Goal: Task Accomplishment & Management: Use online tool/utility

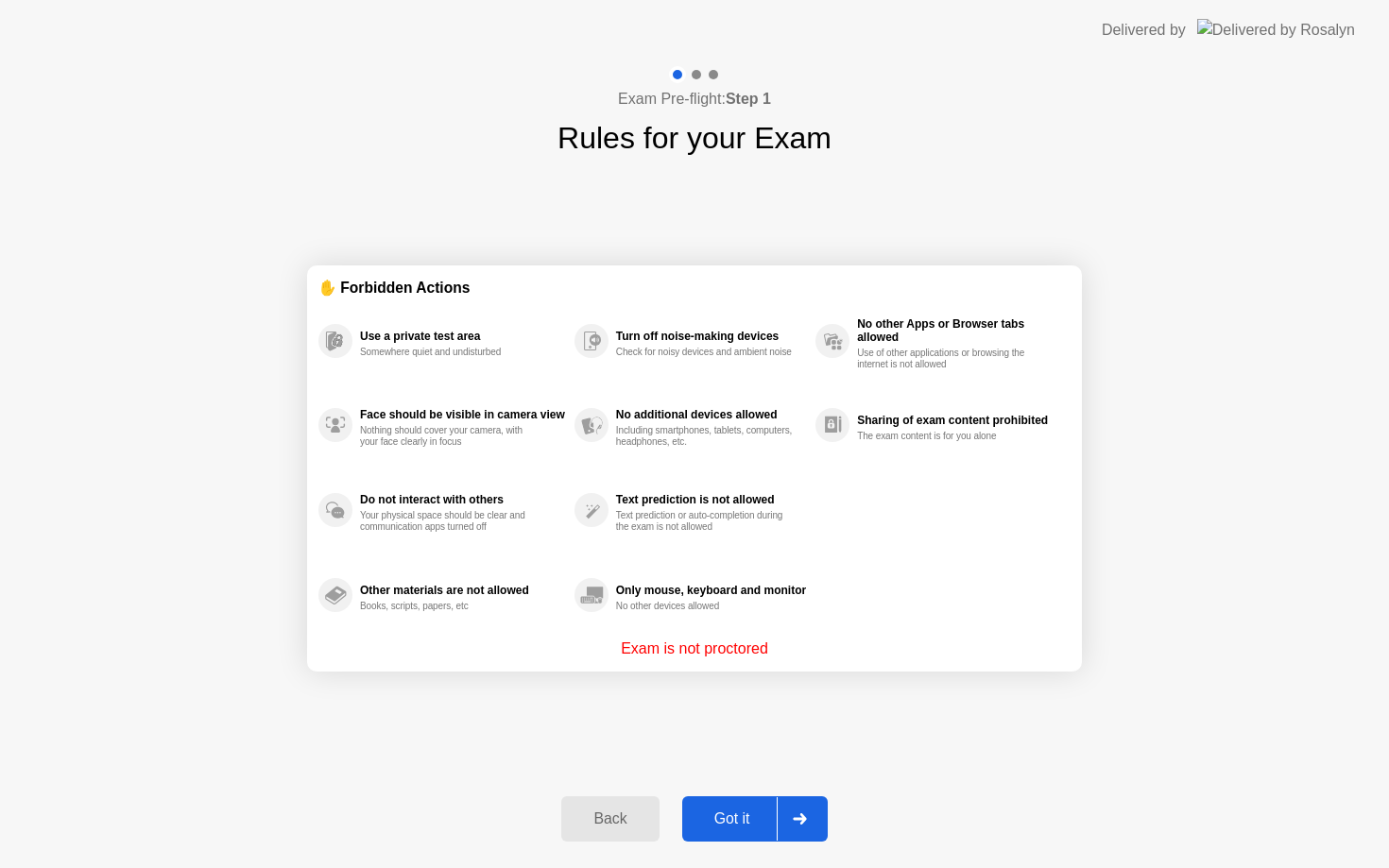
click at [700, 822] on div "Got it" at bounding box center [732, 818] width 89 height 17
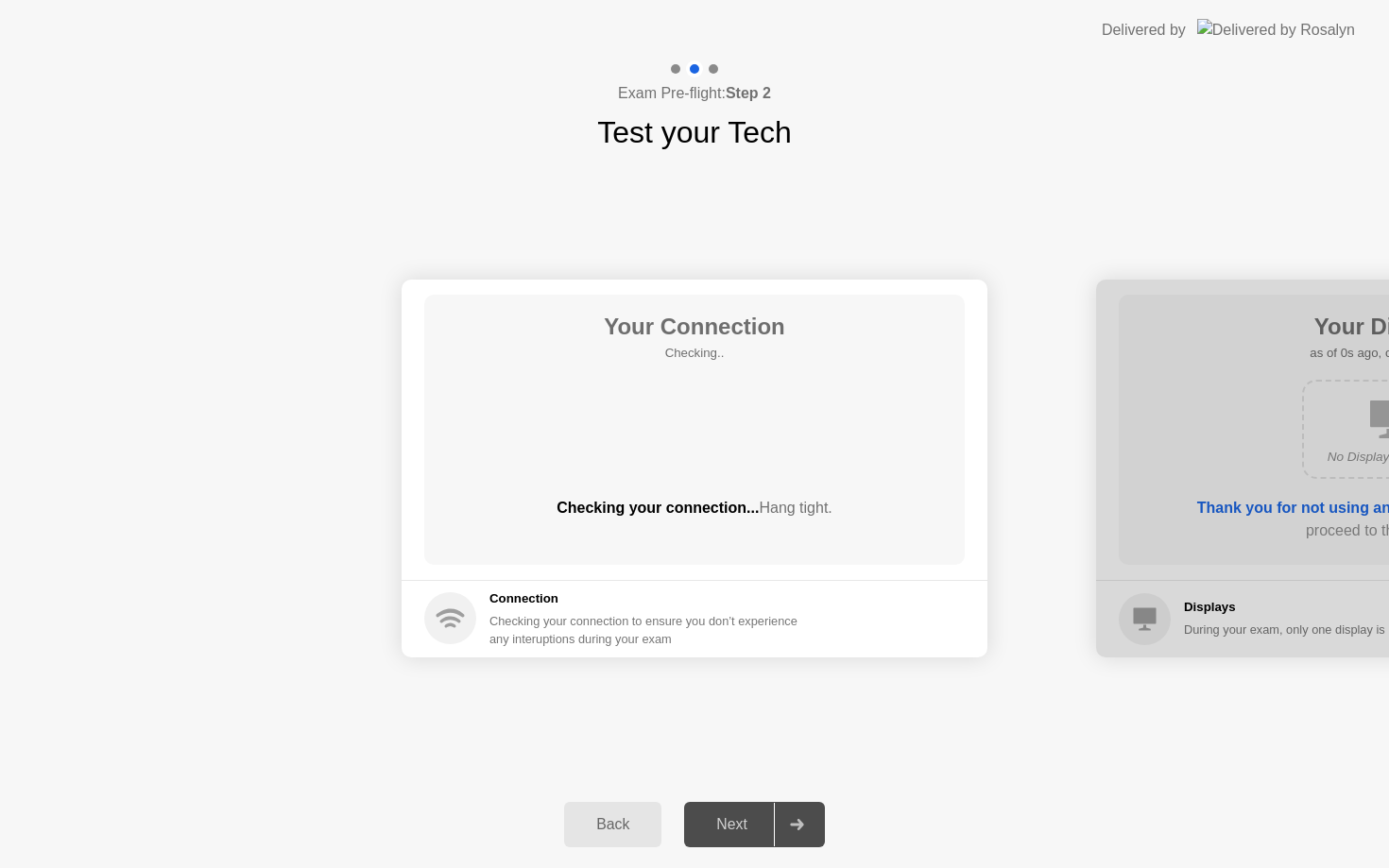
click at [718, 825] on div "Next" at bounding box center [732, 824] width 84 height 17
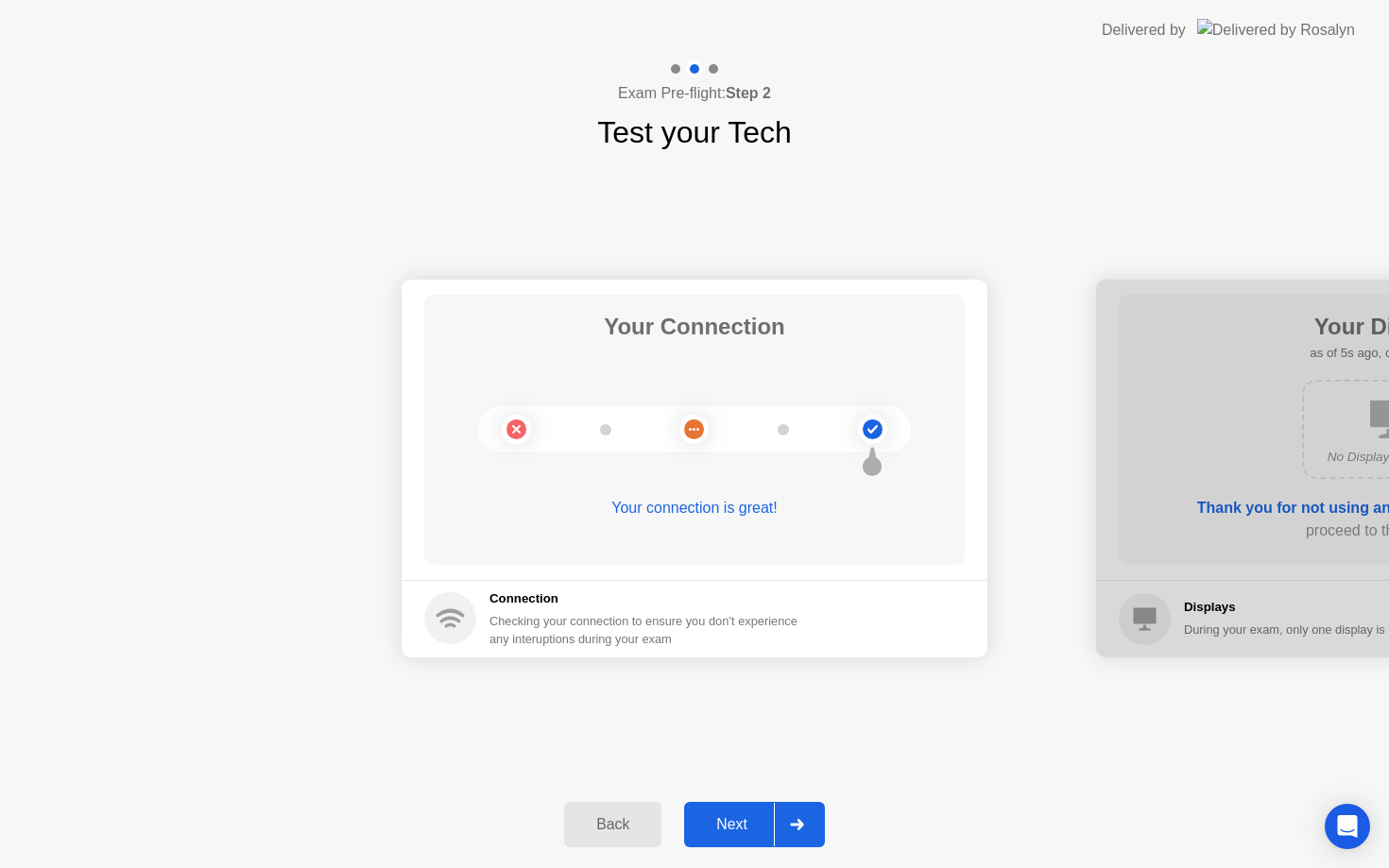
click at [748, 822] on div "Next" at bounding box center [732, 824] width 84 height 17
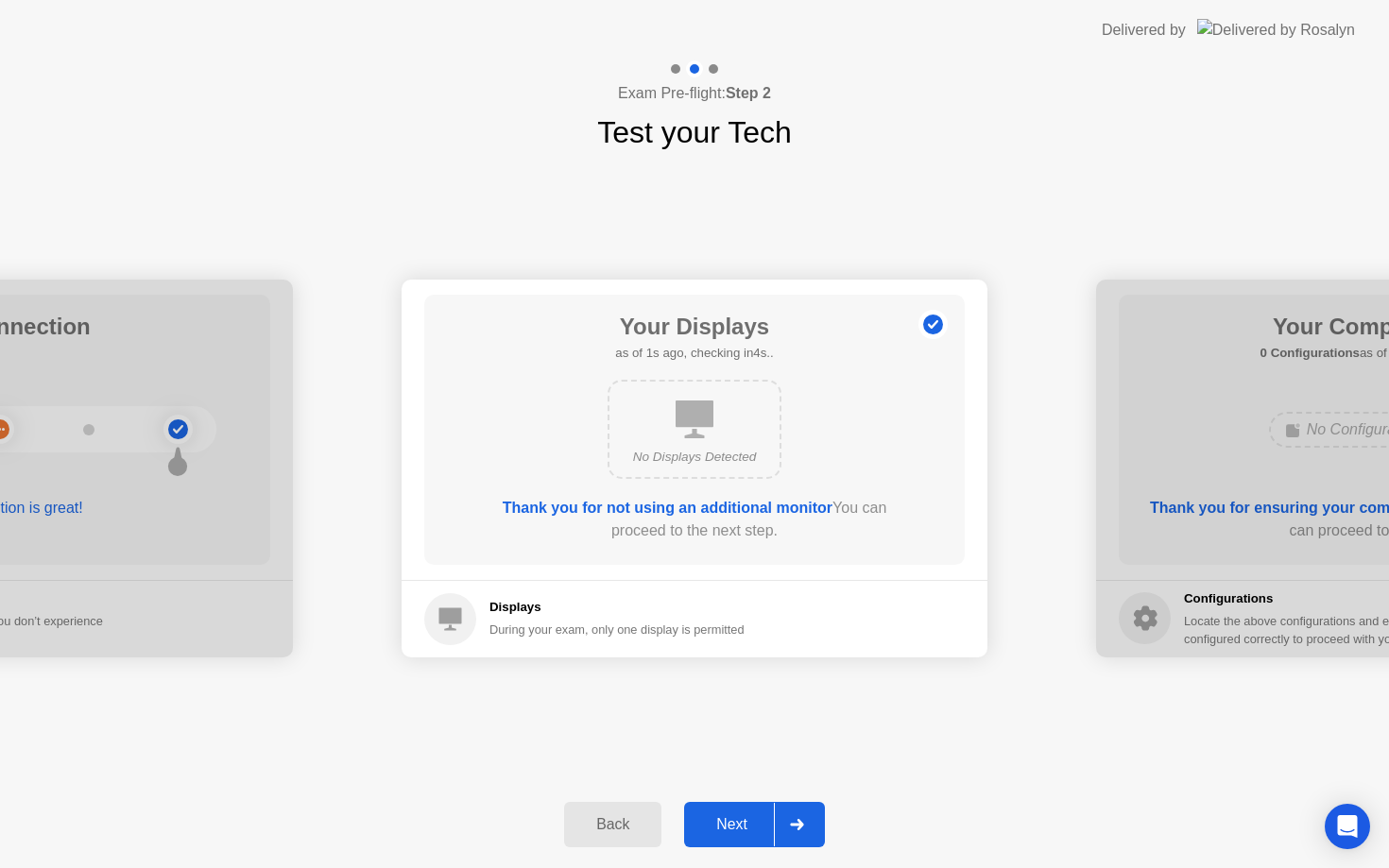
click at [748, 822] on div "Next" at bounding box center [732, 824] width 84 height 17
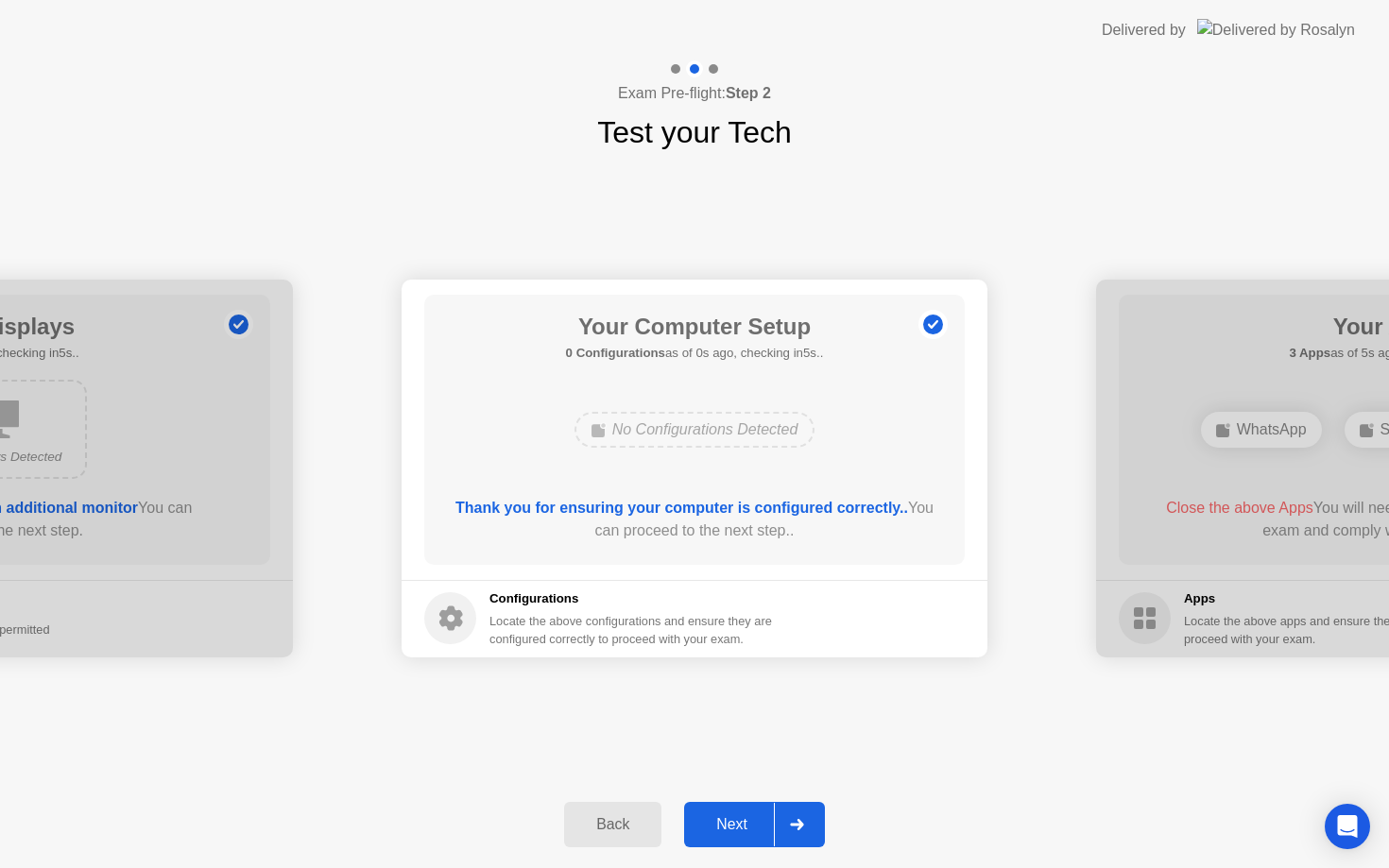
click at [748, 822] on div "Next" at bounding box center [732, 824] width 84 height 17
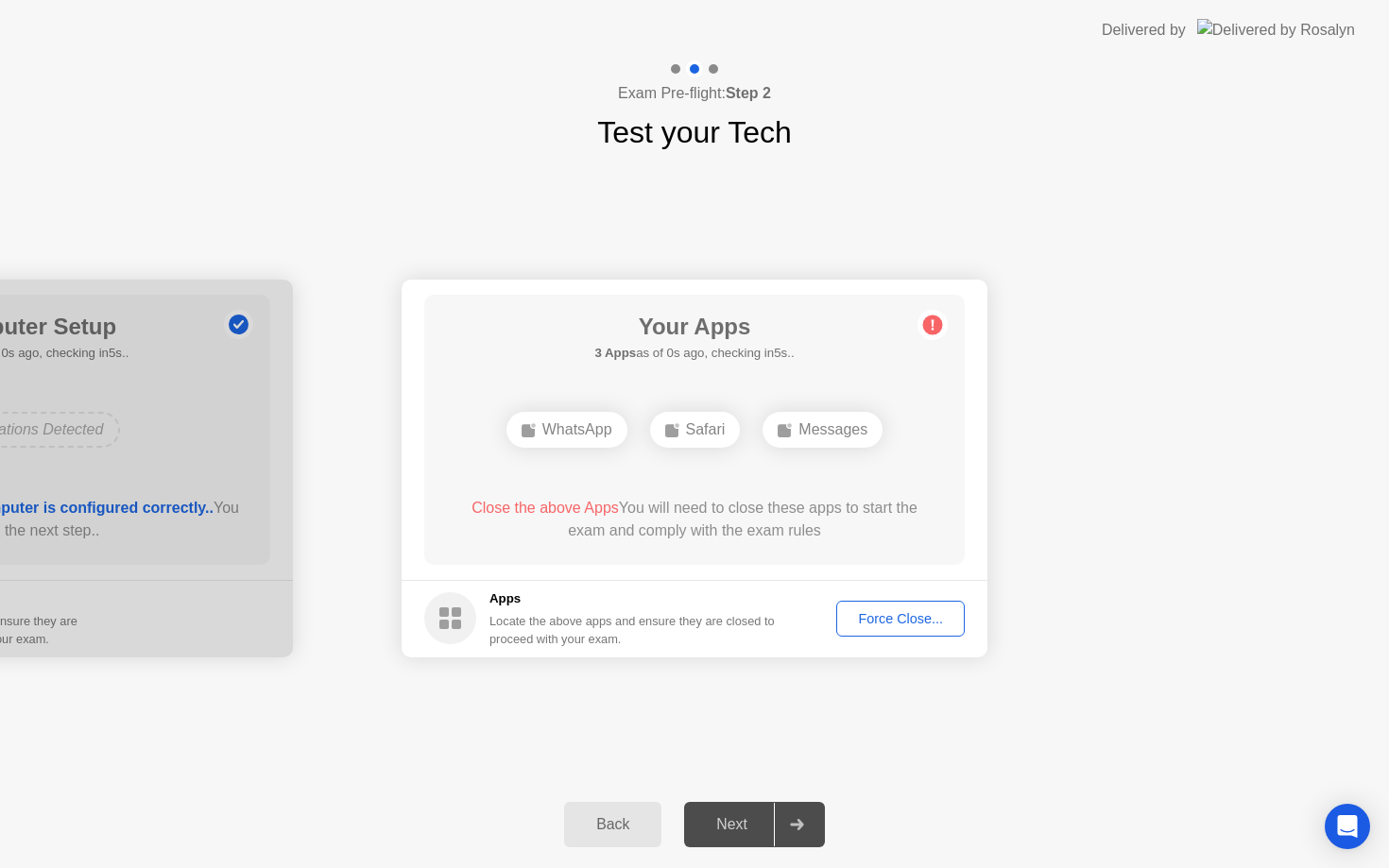
click at [748, 822] on div "Next" at bounding box center [732, 824] width 84 height 17
click at [956, 611] on div "Force Close..." at bounding box center [901, 618] width 116 height 15
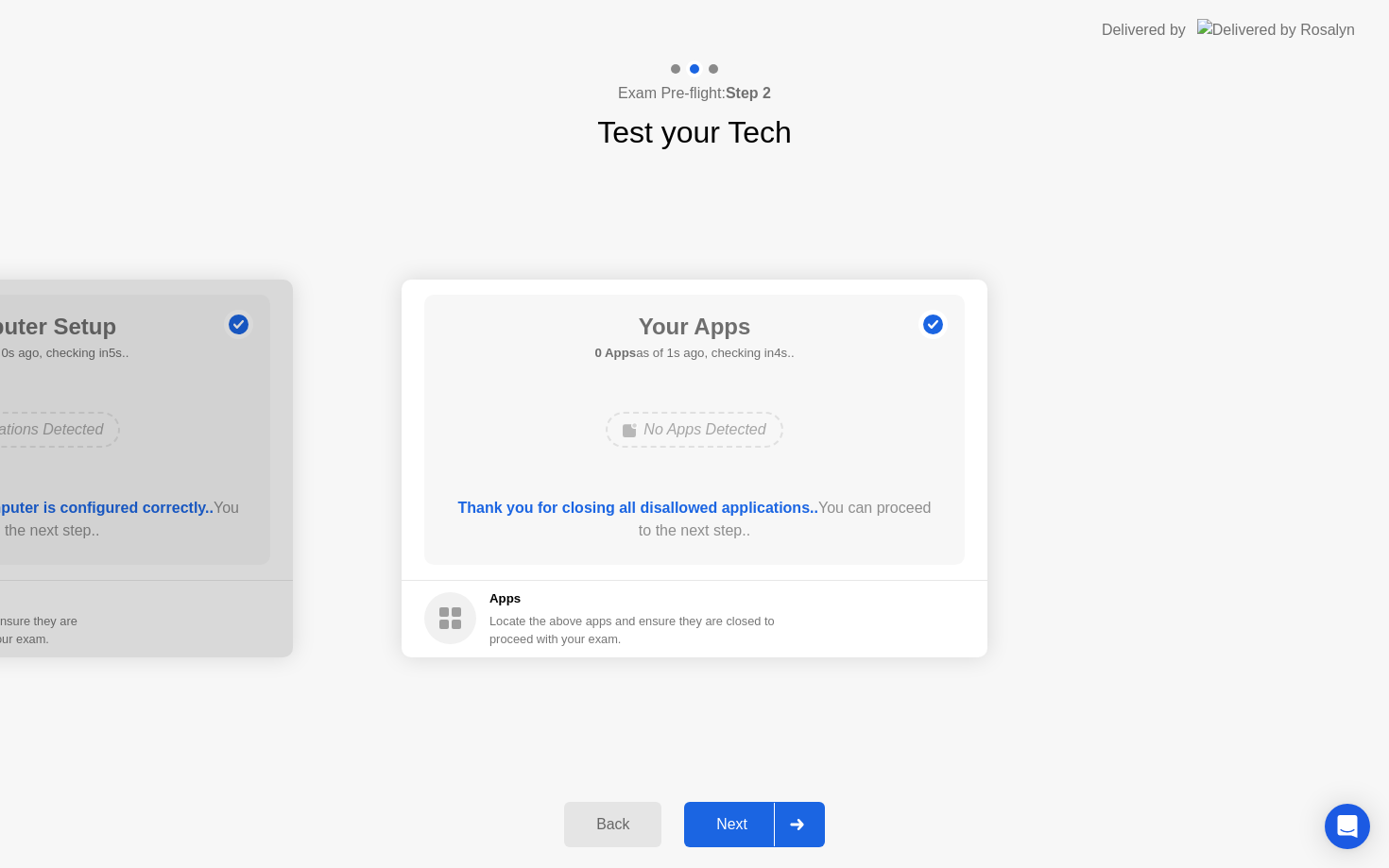
click at [736, 832] on div "Next" at bounding box center [732, 824] width 84 height 17
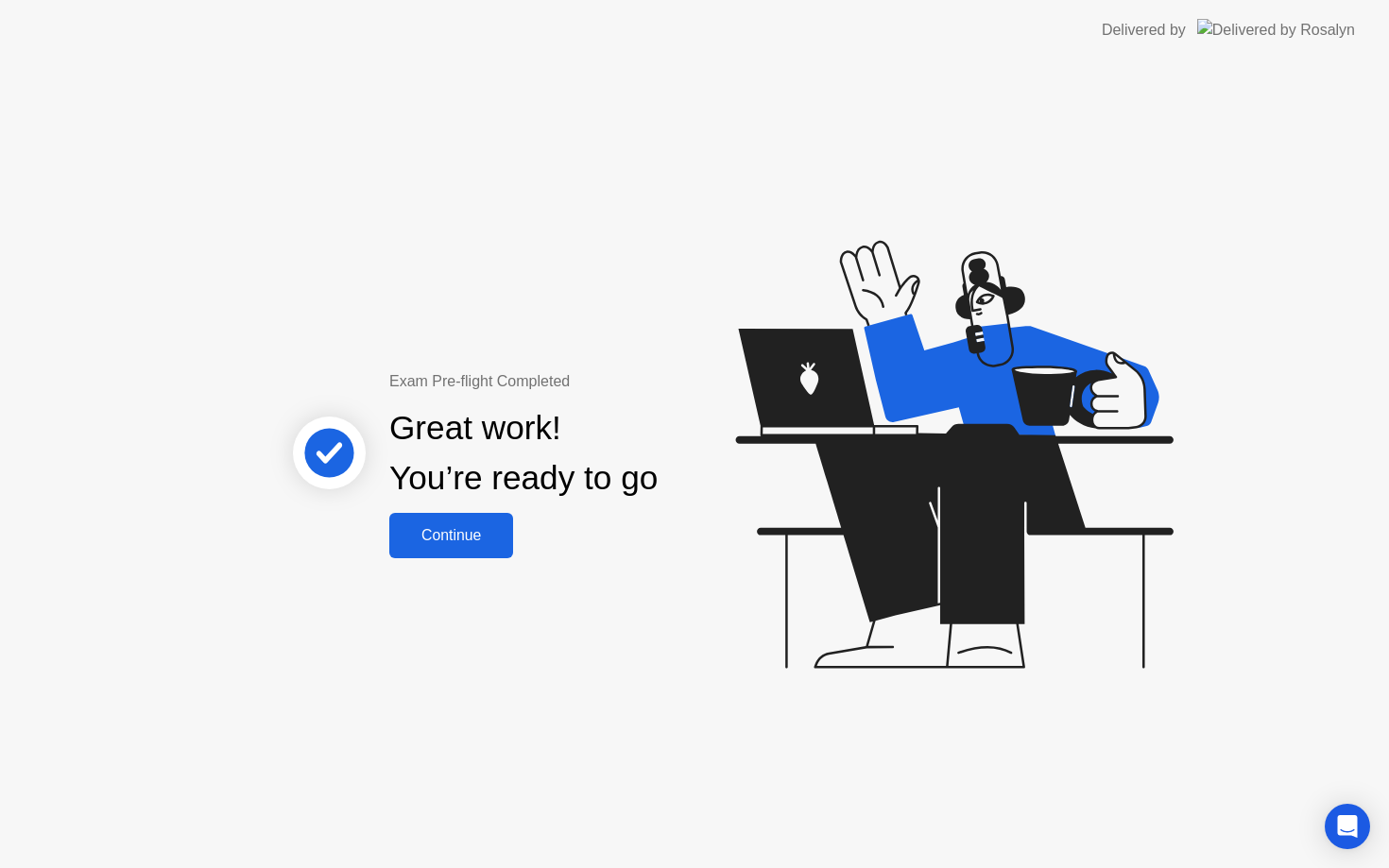
click at [414, 538] on div "Continue" at bounding box center [451, 536] width 113 height 17
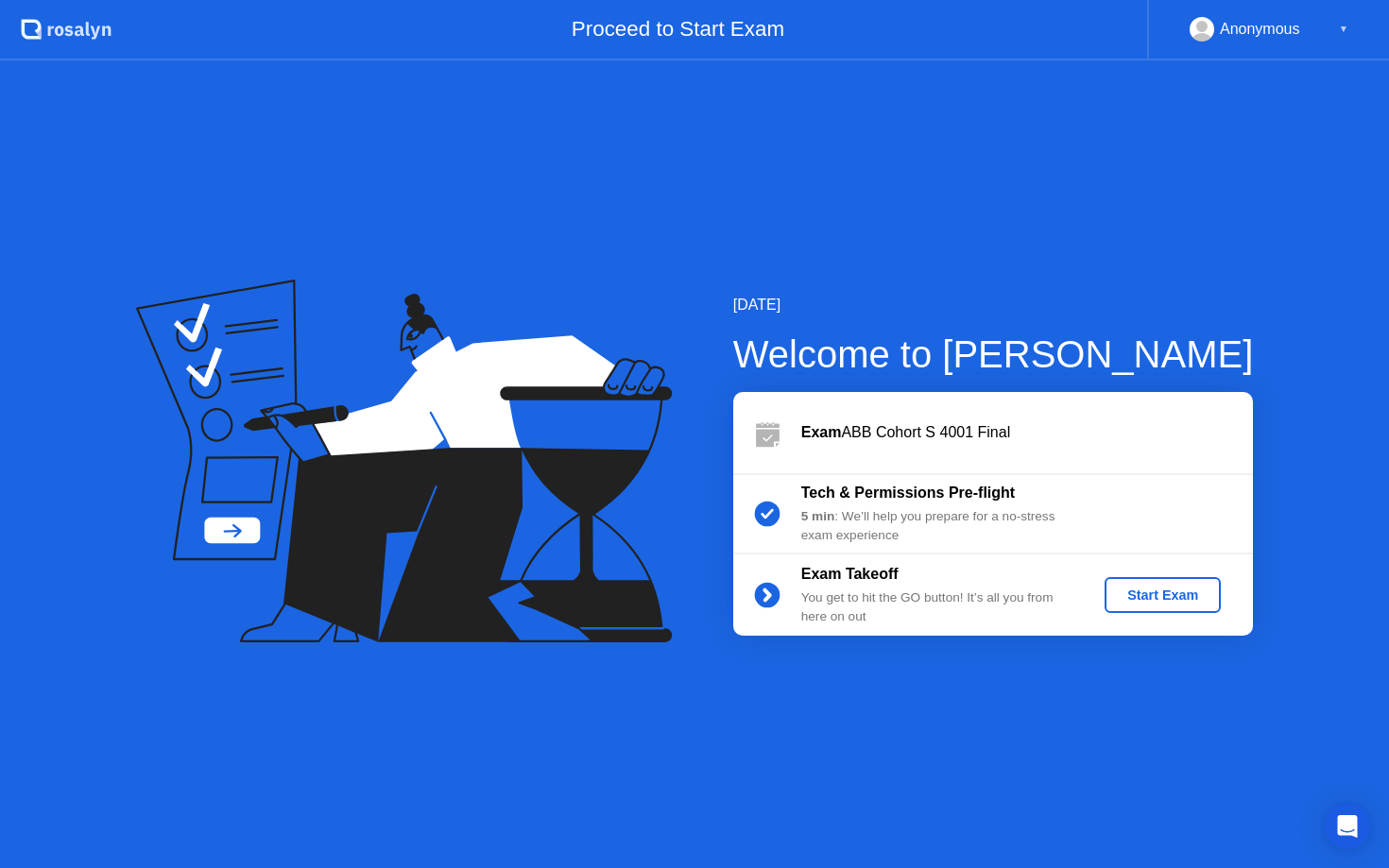
click at [1142, 596] on div "Start Exam" at bounding box center [1163, 594] width 102 height 15
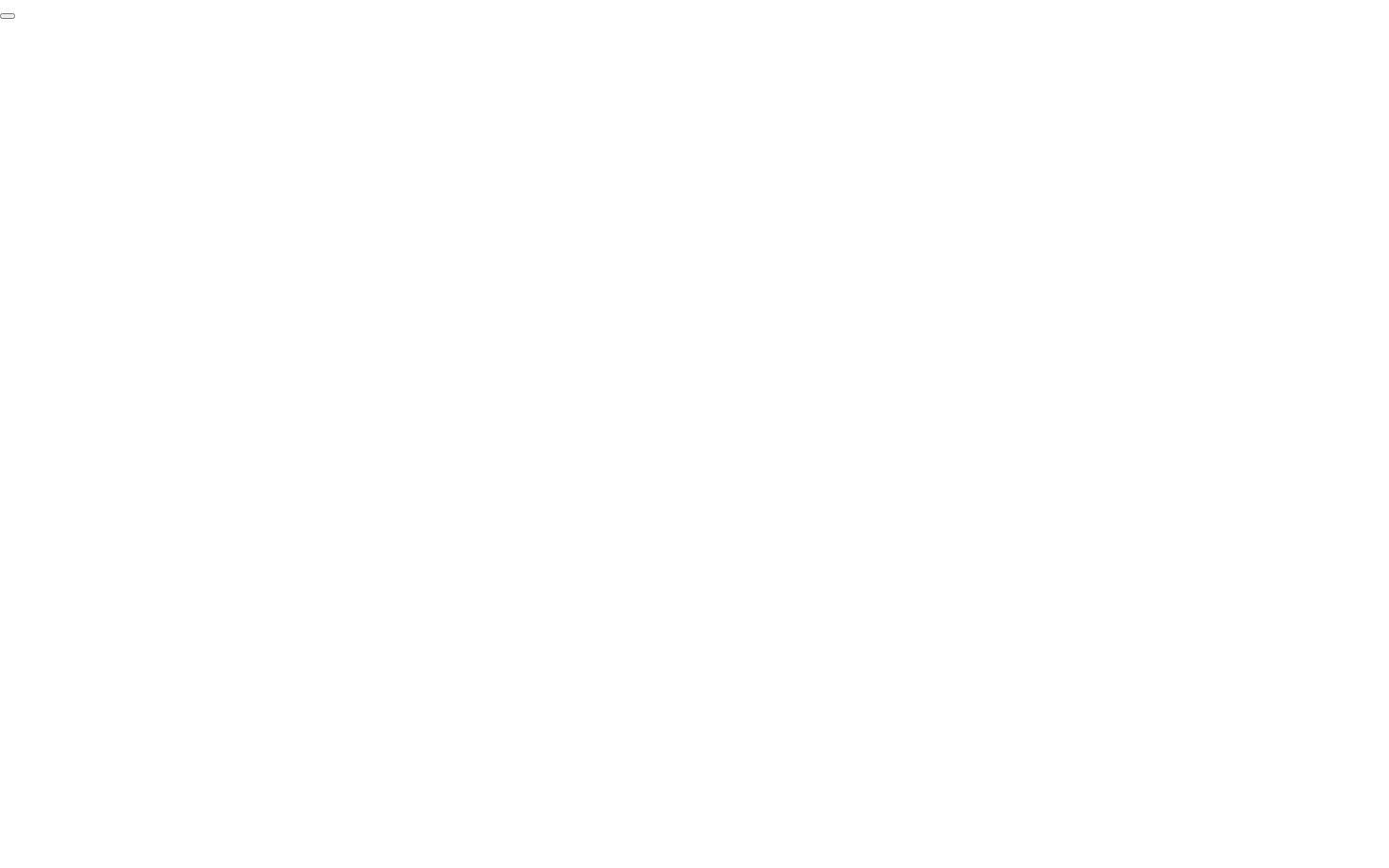
click at [15, 19] on button "End Proctoring Session" at bounding box center [7, 16] width 15 height 6
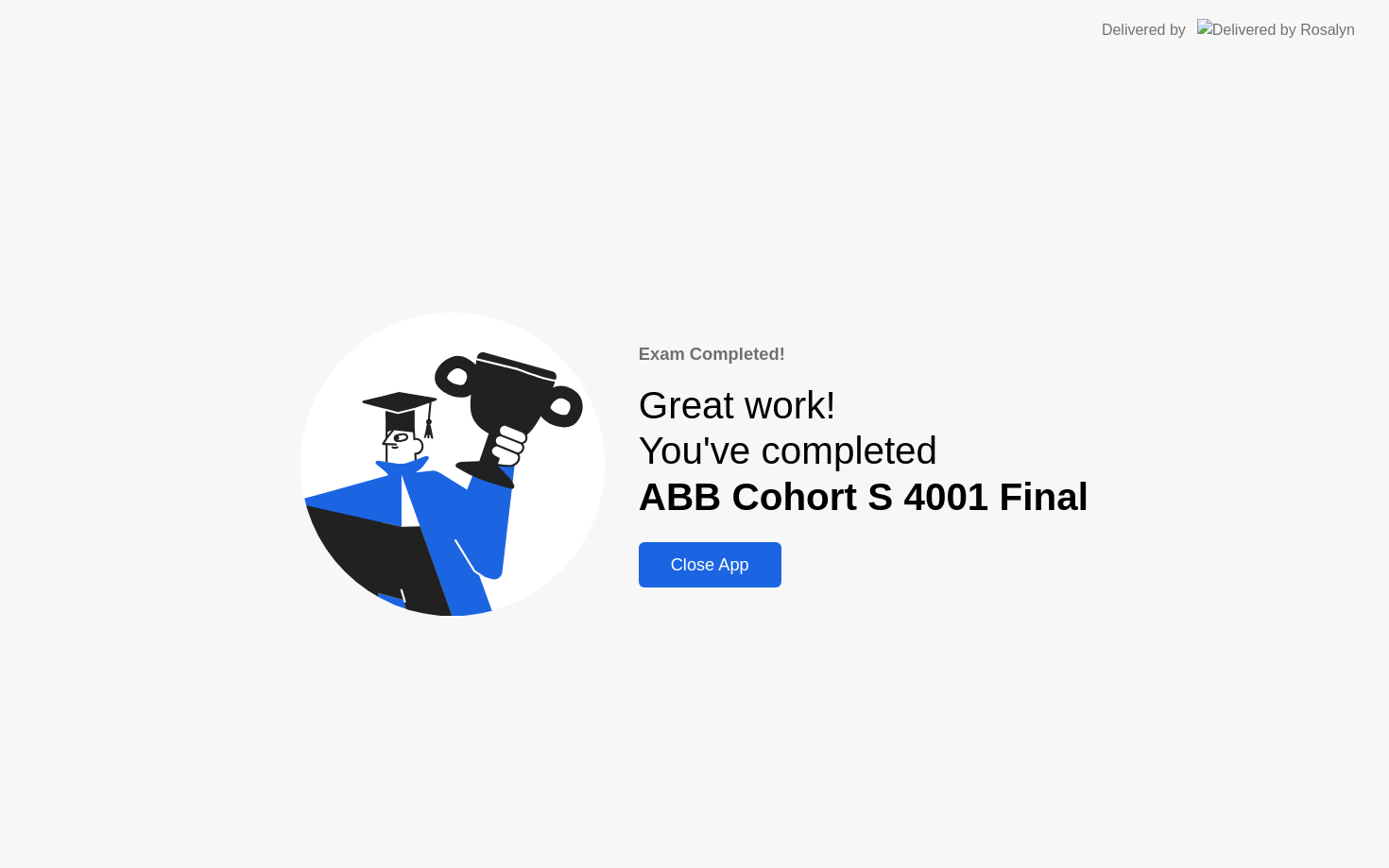
click at [774, 555] on div "Close App" at bounding box center [710, 565] width 131 height 20
